Goal: Task Accomplishment & Management: Manage account settings

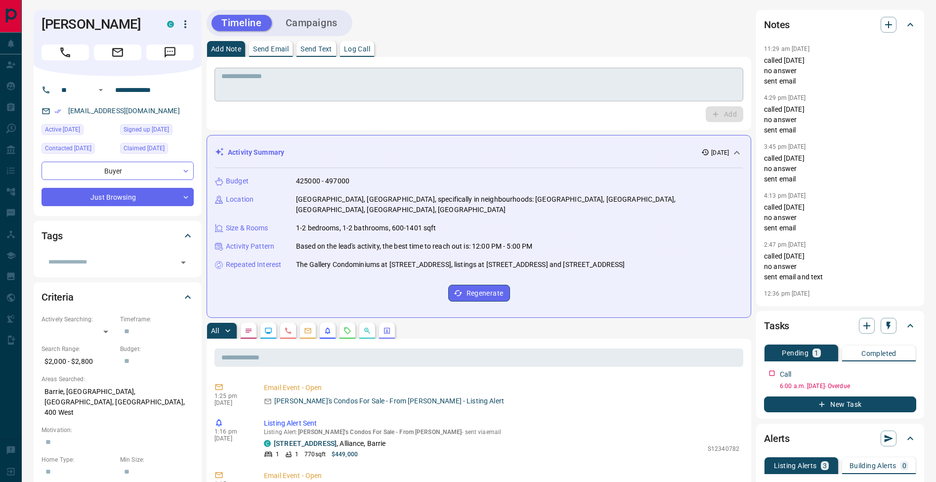
drag, startPoint x: 392, startPoint y: 51, endPoint x: 389, endPoint y: 74, distance: 22.9
click at [392, 51] on div "Add Note Send Email Send Text Log Call" at bounding box center [479, 49] width 545 height 16
click at [388, 77] on textarea at bounding box center [478, 84] width 515 height 25
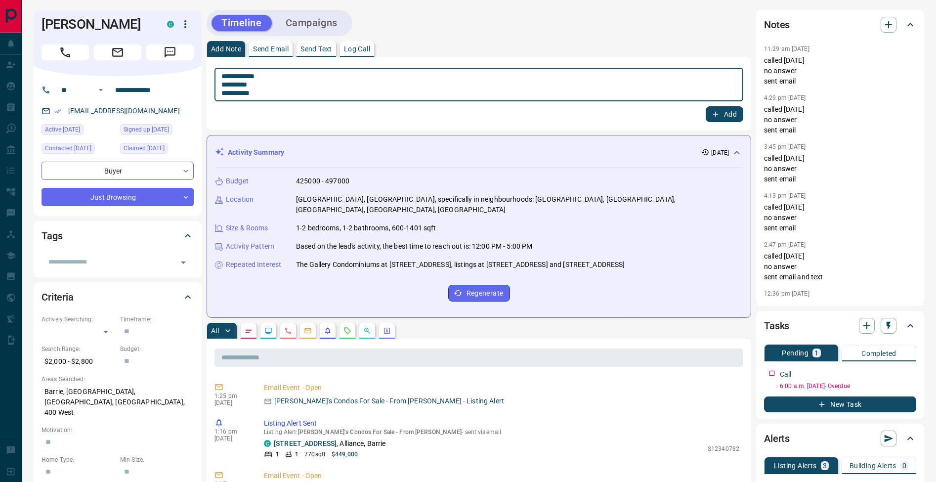
type textarea "**********"
click at [735, 118] on button "Add" at bounding box center [725, 114] width 38 height 16
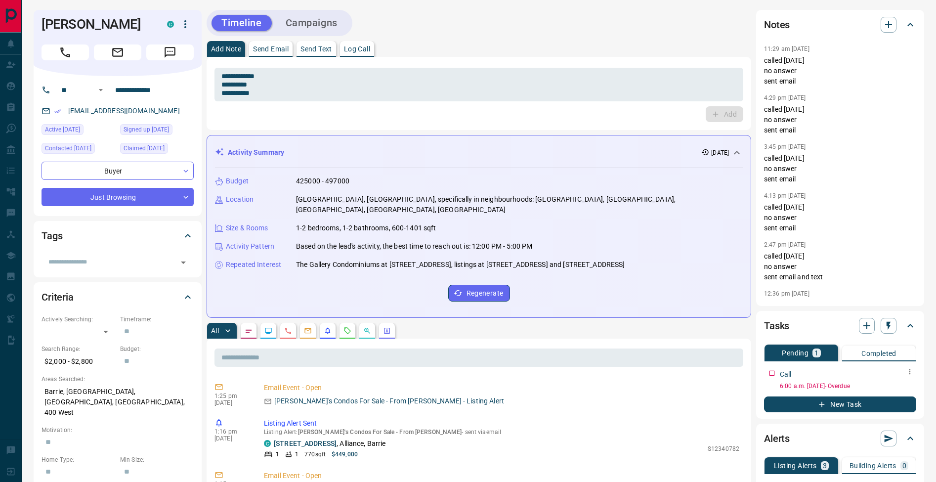
click at [909, 370] on icon "button" at bounding box center [910, 372] width 8 height 8
click at [914, 387] on li "Edit" at bounding box center [895, 390] width 44 height 15
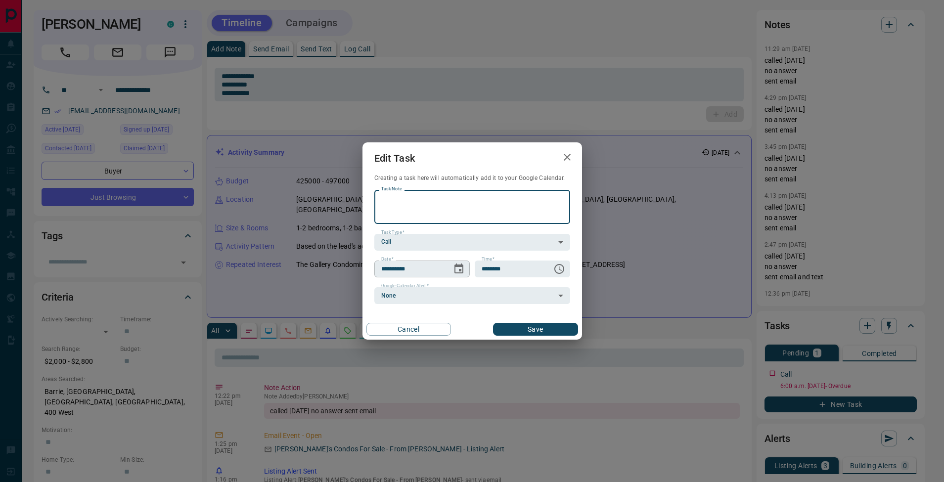
click at [458, 268] on icon "Choose date, selected date is Aug 14, 2025" at bounding box center [459, 269] width 12 height 12
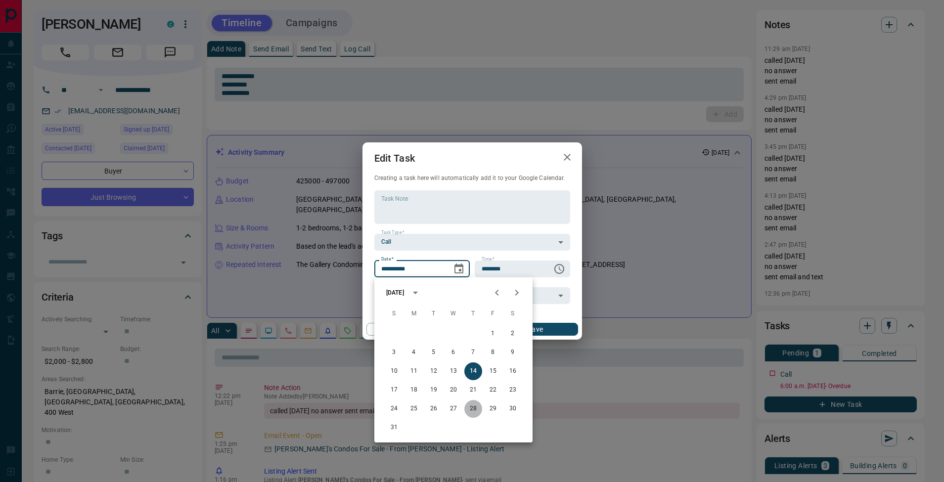
click at [474, 410] on button "28" at bounding box center [473, 409] width 18 height 18
type input "**********"
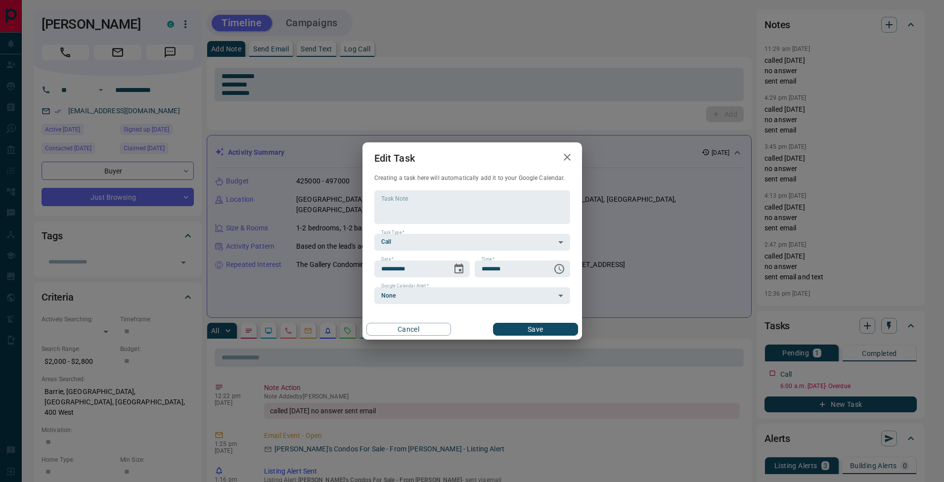
click at [540, 336] on div "Cancel Save" at bounding box center [472, 329] width 220 height 21
click at [569, 324] on button "Save" at bounding box center [535, 329] width 85 height 13
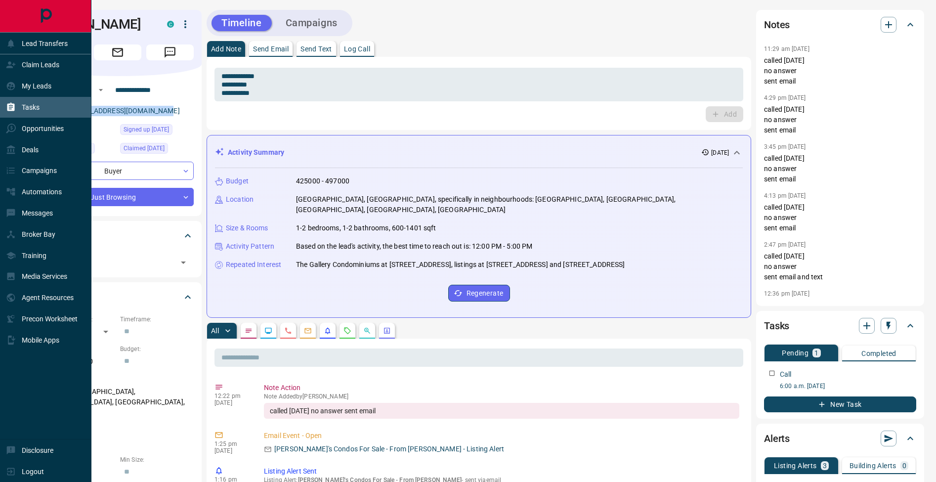
click at [19, 110] on div "Tasks" at bounding box center [23, 107] width 34 height 16
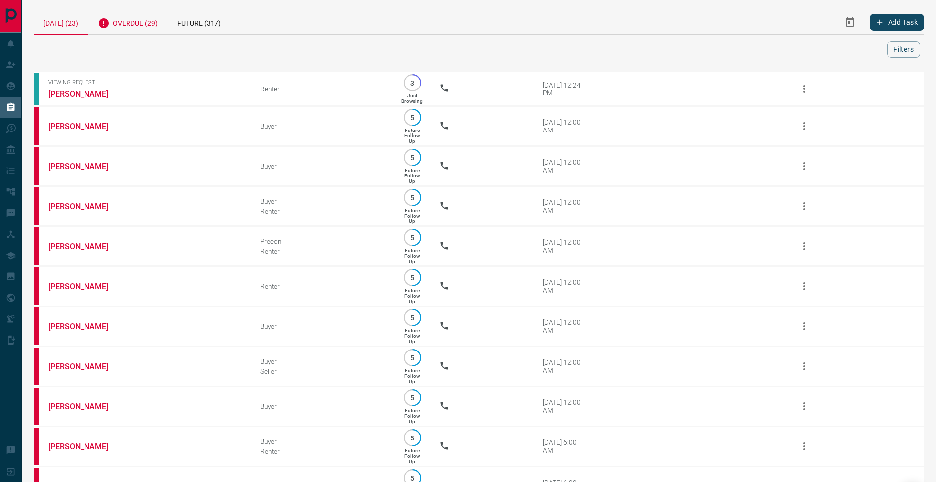
click at [140, 26] on div "Overdue (29)" at bounding box center [128, 22] width 80 height 24
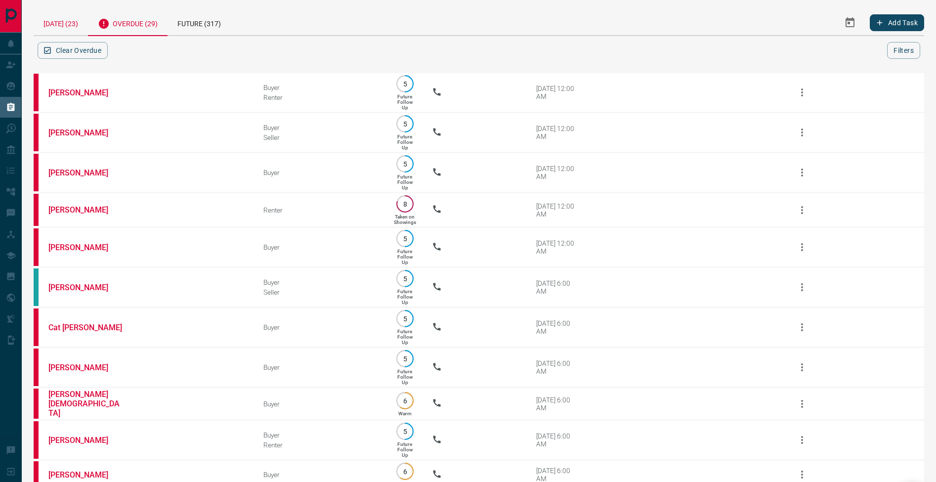
click at [86, 27] on div "[DATE] (23)" at bounding box center [61, 22] width 54 height 25
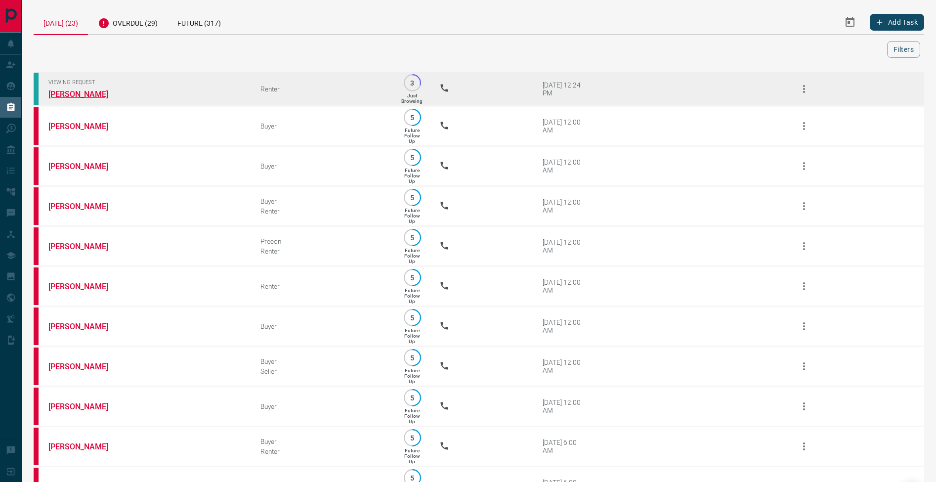
click at [103, 94] on link "[PERSON_NAME]" at bounding box center [85, 93] width 74 height 9
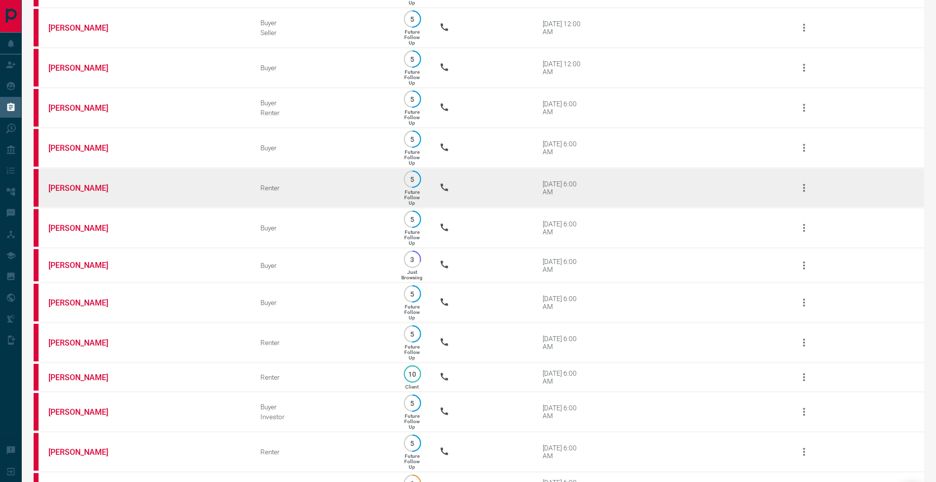
scroll to position [534, 0]
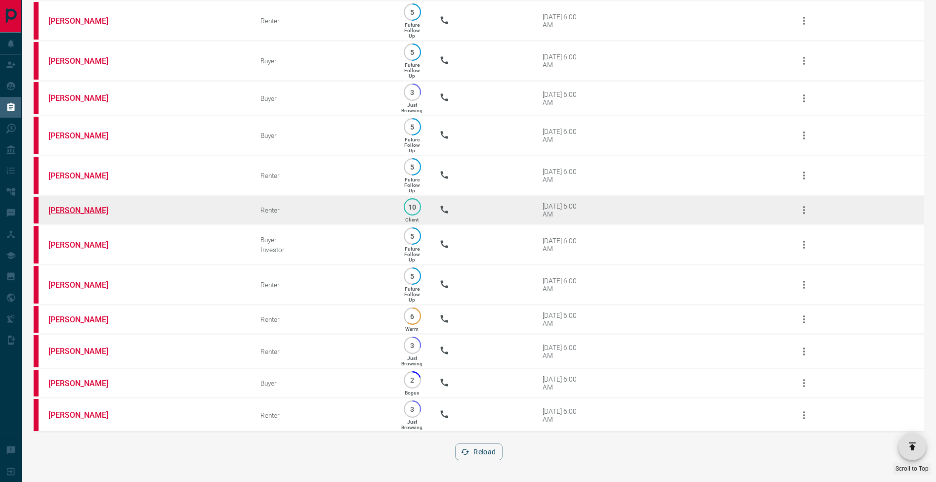
click at [97, 206] on link "[PERSON_NAME]" at bounding box center [85, 210] width 74 height 9
